Goal: Information Seeking & Learning: Learn about a topic

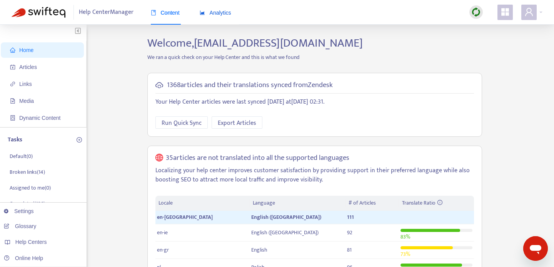
click at [221, 15] on div "Analytics" at bounding box center [216, 12] width 32 height 8
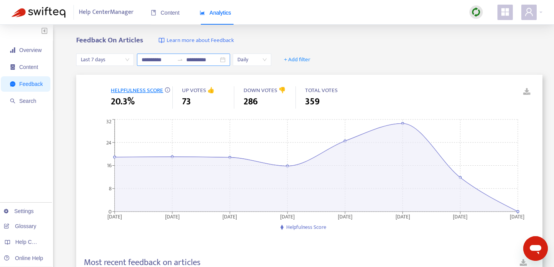
click at [162, 60] on input "**********" at bounding box center [158, 59] width 32 height 8
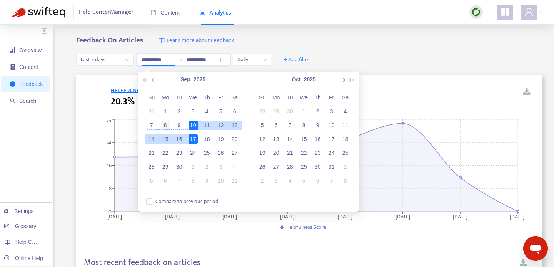
type input "**********"
click at [163, 124] on div "8" at bounding box center [165, 124] width 9 height 9
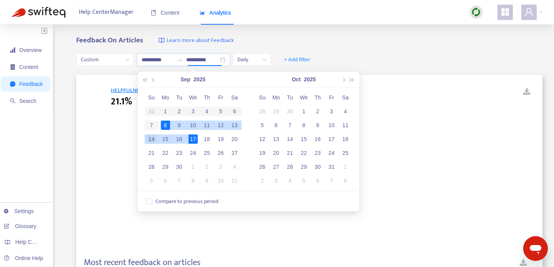
type input "**********"
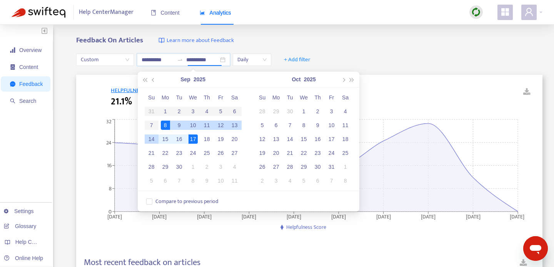
click at [153, 140] on div "14" at bounding box center [151, 138] width 9 height 9
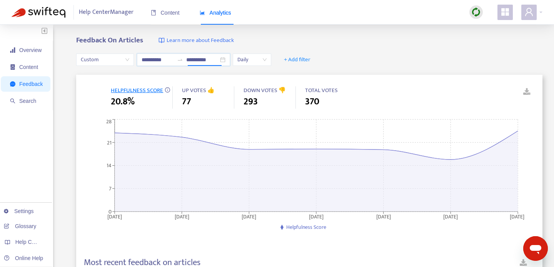
click at [254, 60] on span "Daily" at bounding box center [251, 60] width 29 height 12
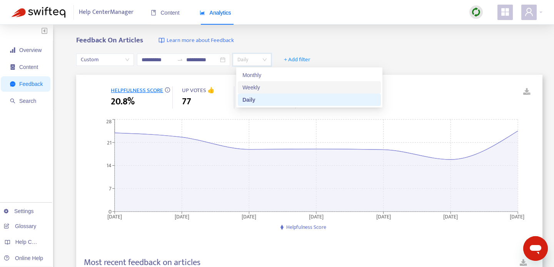
click at [260, 85] on div "Weekly" at bounding box center [309, 87] width 134 height 8
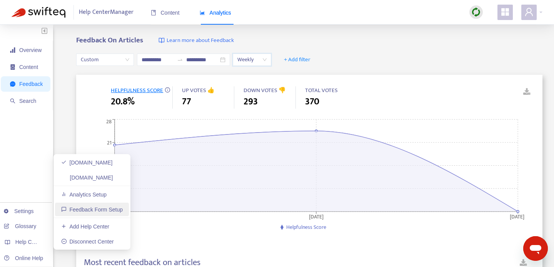
click at [102, 209] on link "Feedback Form Setup" at bounding box center [92, 209] width 62 height 6
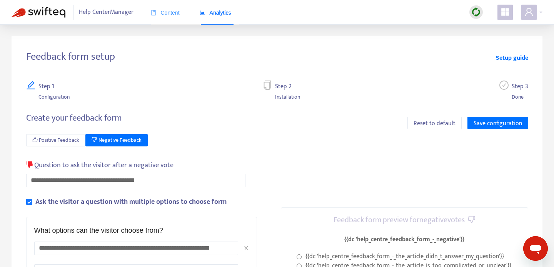
drag, startPoint x: 182, startPoint y: 12, endPoint x: 175, endPoint y: 14, distance: 6.7
click at [182, 12] on div "Content Analytics" at bounding box center [195, 12] width 88 height 23
click at [175, 14] on span "Content" at bounding box center [165, 13] width 29 height 6
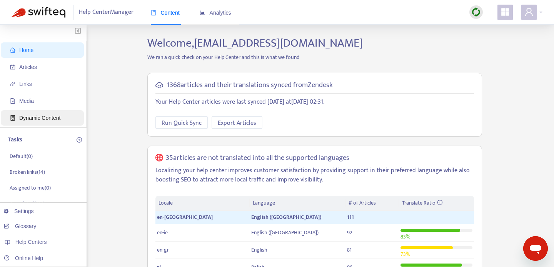
click at [54, 118] on span "Dynamic Content" at bounding box center [39, 118] width 41 height 6
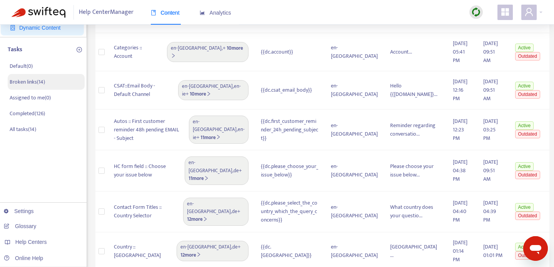
scroll to position [89, 0]
click at [216, 14] on span "Analytics" at bounding box center [216, 13] width 32 height 6
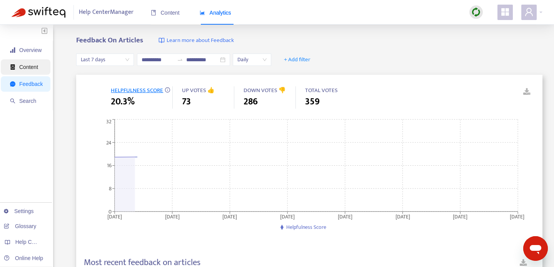
click at [27, 65] on span "Content" at bounding box center [28, 67] width 19 height 6
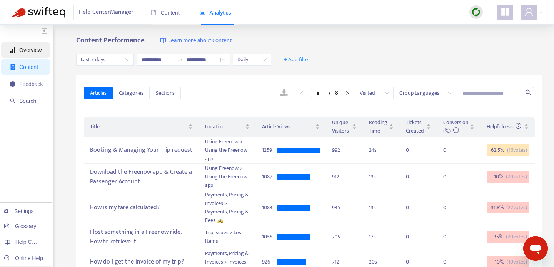
click at [33, 52] on span "Overview" at bounding box center [30, 50] width 22 height 6
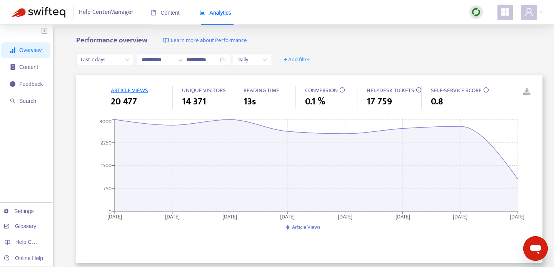
click at [29, 92] on ul "Overview Content Feedback Search" at bounding box center [26, 75] width 53 height 69
click at [33, 87] on span "Feedback" at bounding box center [30, 84] width 23 height 6
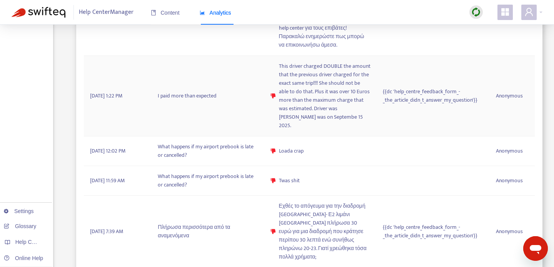
scroll to position [862, 0]
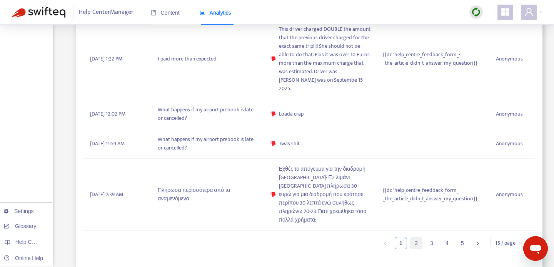
click at [414, 242] on link "2" at bounding box center [416, 243] width 12 height 12
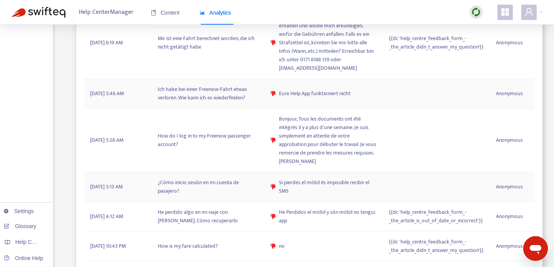
scroll to position [777, 0]
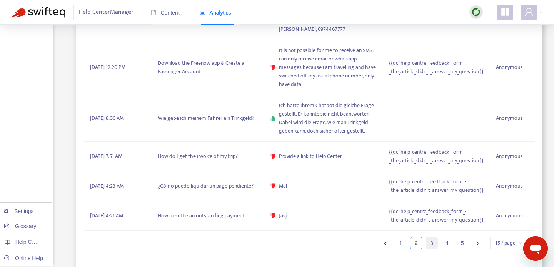
click at [429, 242] on link "3" at bounding box center [432, 243] width 12 height 12
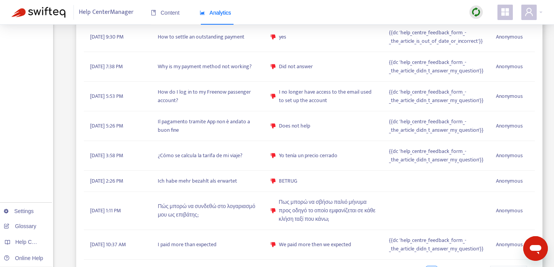
scroll to position [617, 0]
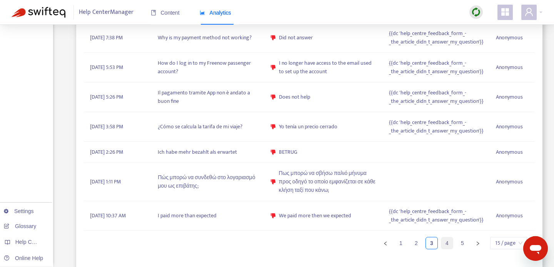
click at [445, 240] on link "4" at bounding box center [447, 243] width 12 height 12
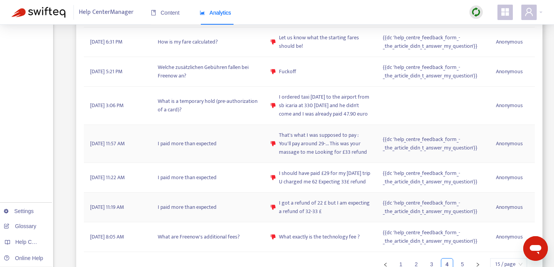
scroll to position [634, 0]
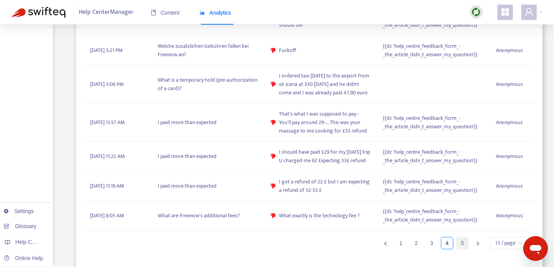
click at [466, 244] on link "5" at bounding box center [463, 243] width 12 height 12
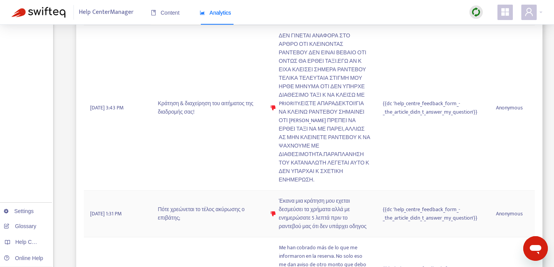
scroll to position [811, 0]
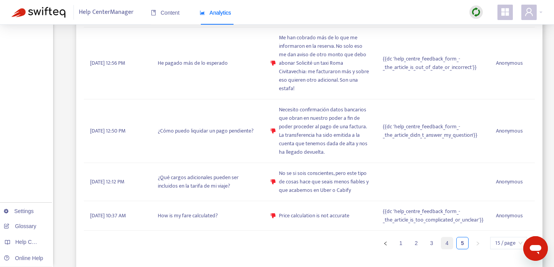
click at [449, 244] on link "4" at bounding box center [447, 243] width 12 height 12
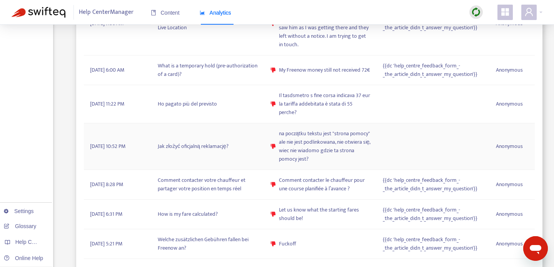
click at [228, 146] on td "Jak złożyć oficjalną reklamację?" at bounding box center [208, 146] width 113 height 47
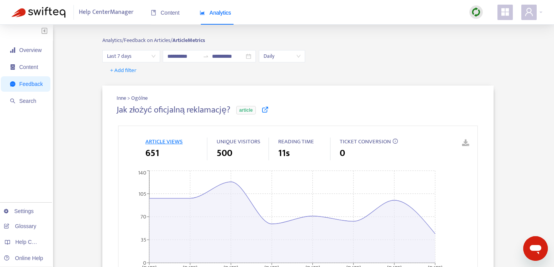
click at [153, 108] on h4 "Jak złożyć oficjalną reklamację?" at bounding box center [174, 110] width 114 height 10
click at [264, 110] on icon at bounding box center [265, 109] width 7 height 7
